Goal: Transaction & Acquisition: Register for event/course

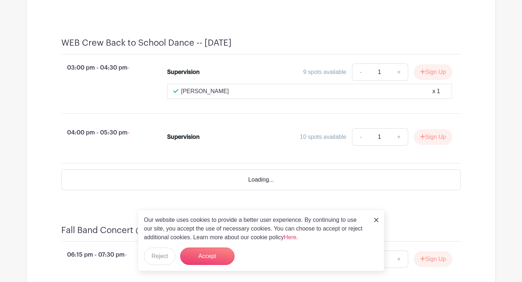
scroll to position [557, 0]
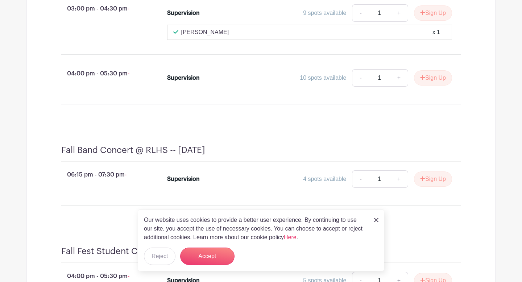
click at [378, 217] on div "Our website uses cookies to provide a better user experience. By continuing to …" at bounding box center [261, 240] width 246 height 62
click at [377, 218] on img at bounding box center [376, 220] width 4 height 4
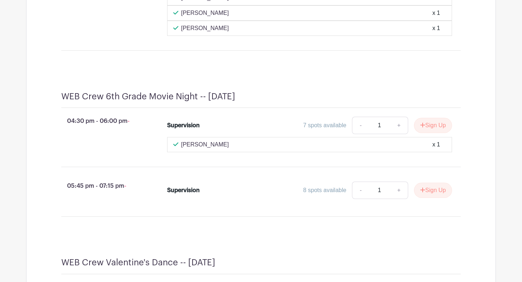
scroll to position [1465, 0]
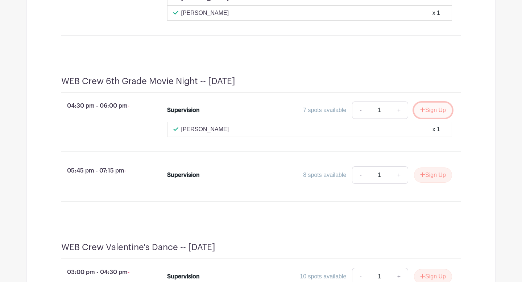
click at [427, 118] on button "Sign Up" at bounding box center [433, 110] width 38 height 15
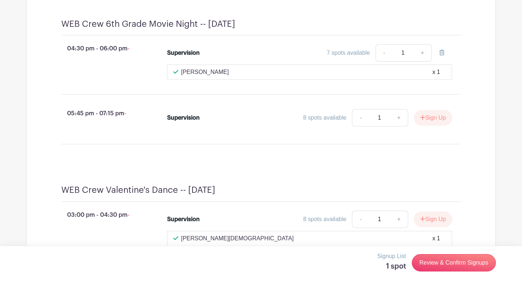
scroll to position [1581, 0]
click at [432, 125] on button "Sign Up" at bounding box center [433, 117] width 38 height 15
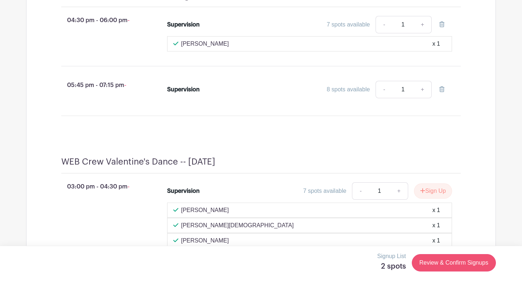
scroll to position [1611, 0]
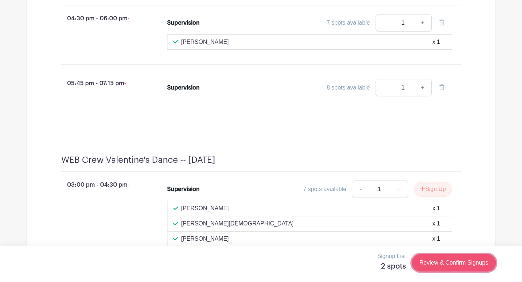
click at [452, 262] on link "Review & Confirm Signups" at bounding box center [454, 262] width 84 height 17
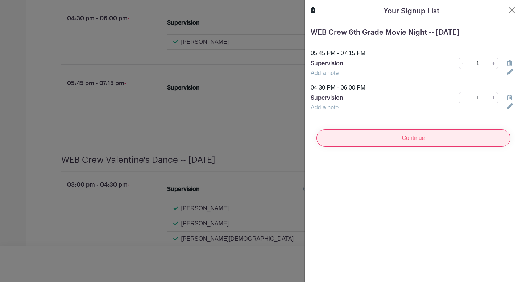
click at [409, 136] on input "Continue" at bounding box center [413, 137] width 194 height 17
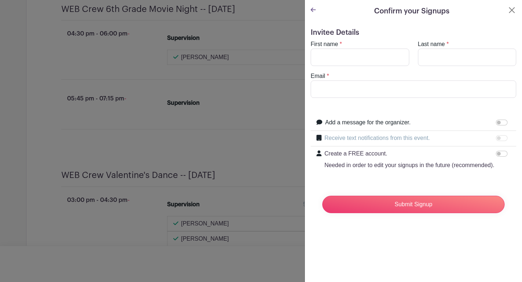
scroll to position [1642, 0]
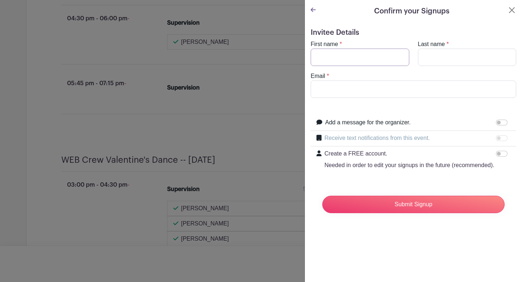
click at [335, 57] on input "First name" at bounding box center [360, 57] width 99 height 17
type input "[PERSON_NAME]"
type input "Monestero"
click at [334, 91] on input "Email" at bounding box center [414, 88] width 206 height 17
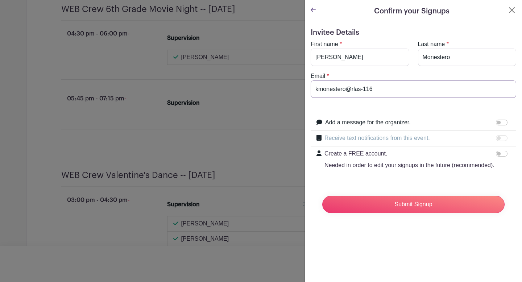
scroll to position [1657, 0]
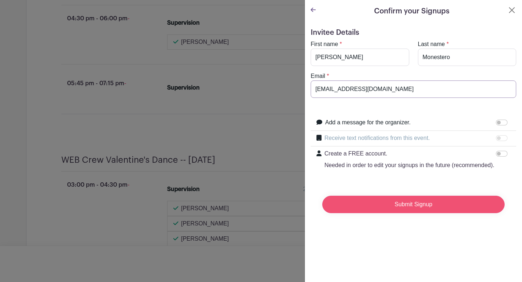
type input "[EMAIL_ADDRESS][DOMAIN_NAME]"
click at [410, 211] on input "Submit Signup" at bounding box center [413, 204] width 182 height 17
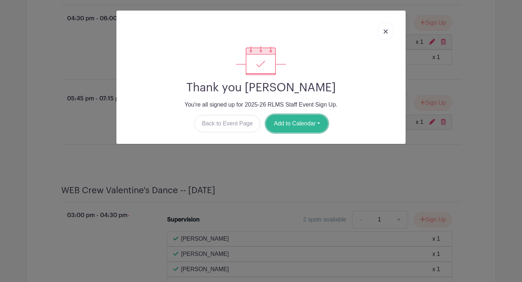
click at [291, 125] on button "Add to Calendar" at bounding box center [297, 123] width 62 height 17
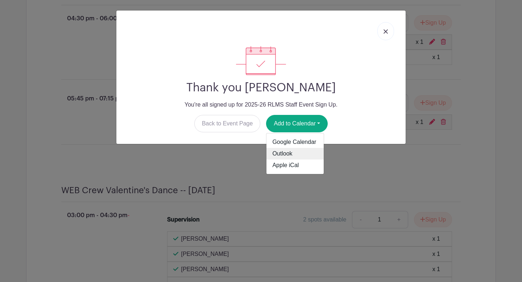
click at [285, 152] on link "Outlook" at bounding box center [294, 154] width 57 height 12
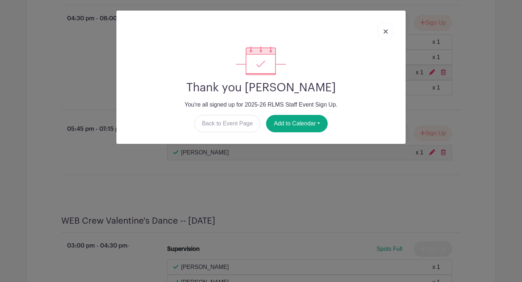
scroll to position [1748, 0]
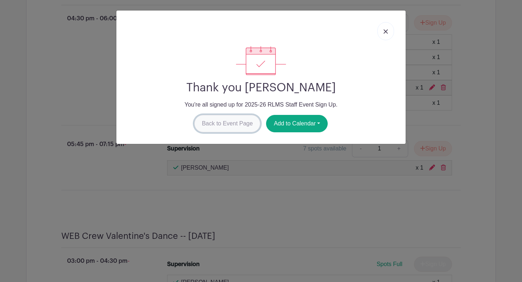
click at [237, 126] on link "Back to Event Page" at bounding box center [227, 123] width 66 height 17
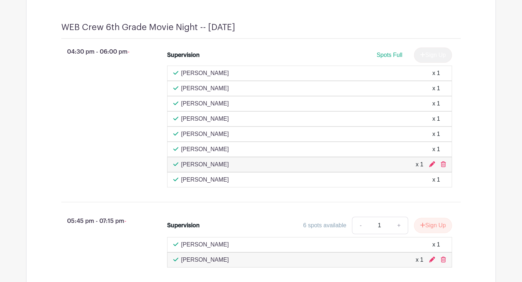
scroll to position [1924, 0]
